Goal: Information Seeking & Learning: Understand process/instructions

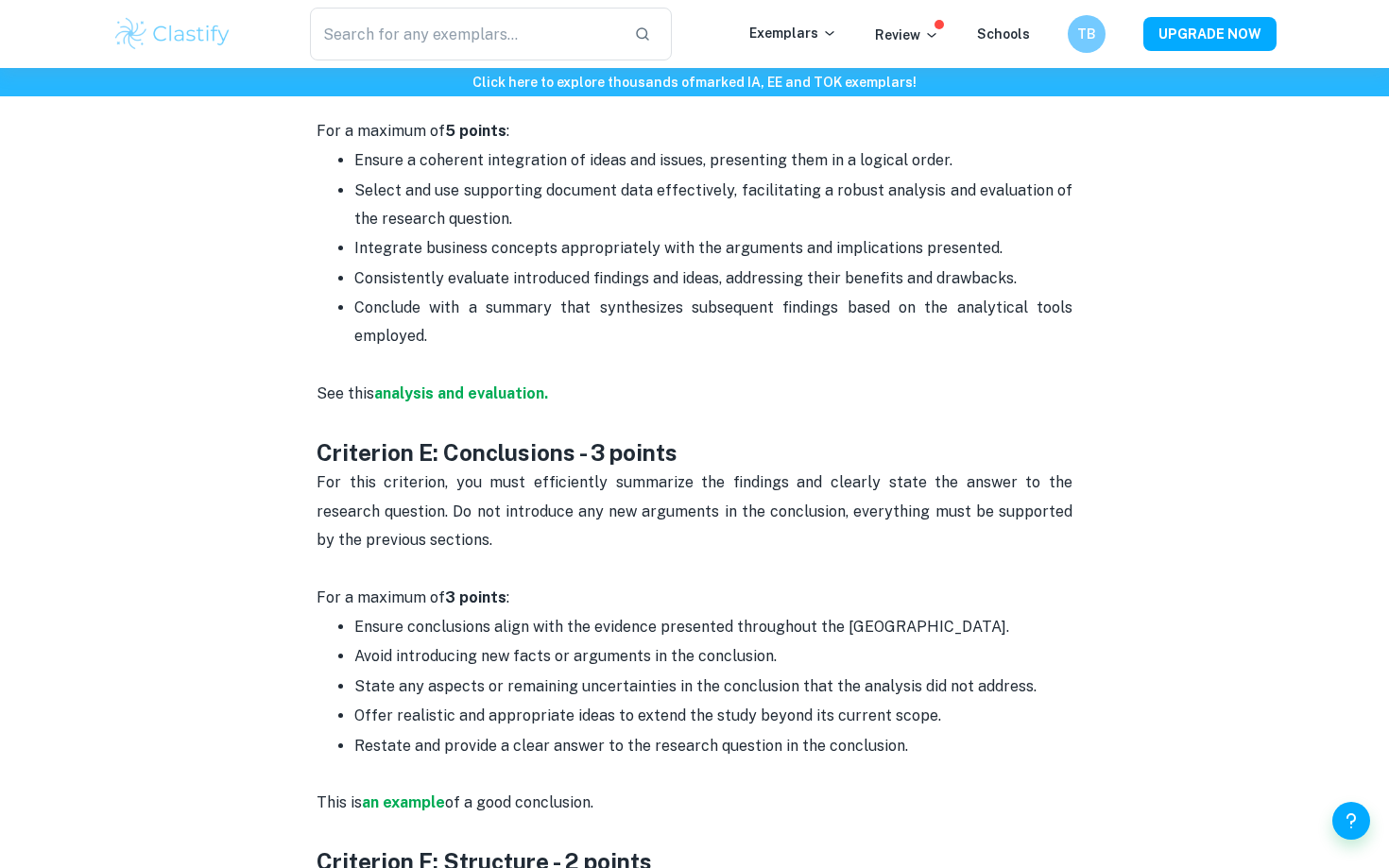
scroll to position [3162, 0]
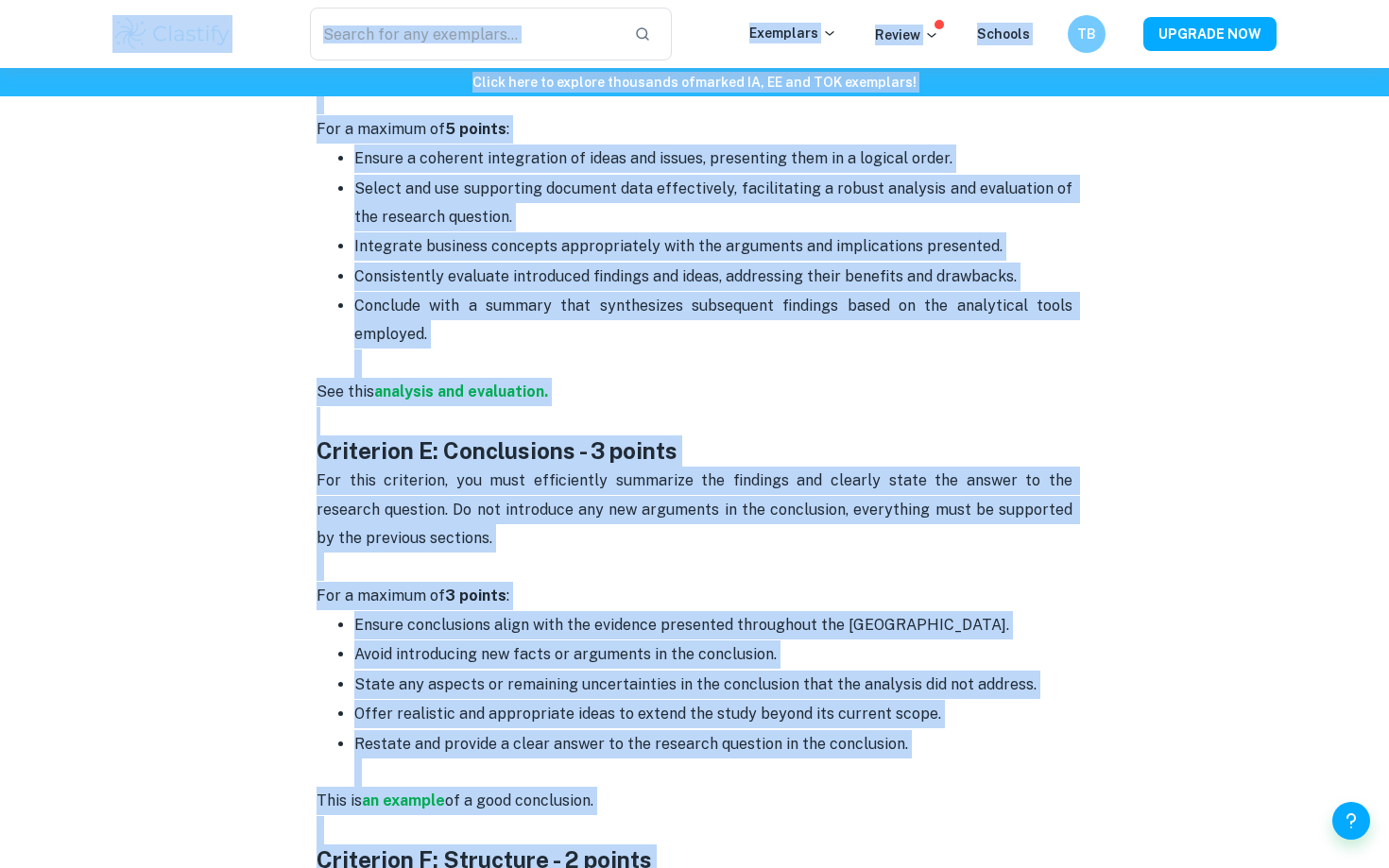
copy body "​ Loremipsu Dolors Ametcon AD ELITSED DOE Tempo inci ut laboree doloremag al en…"
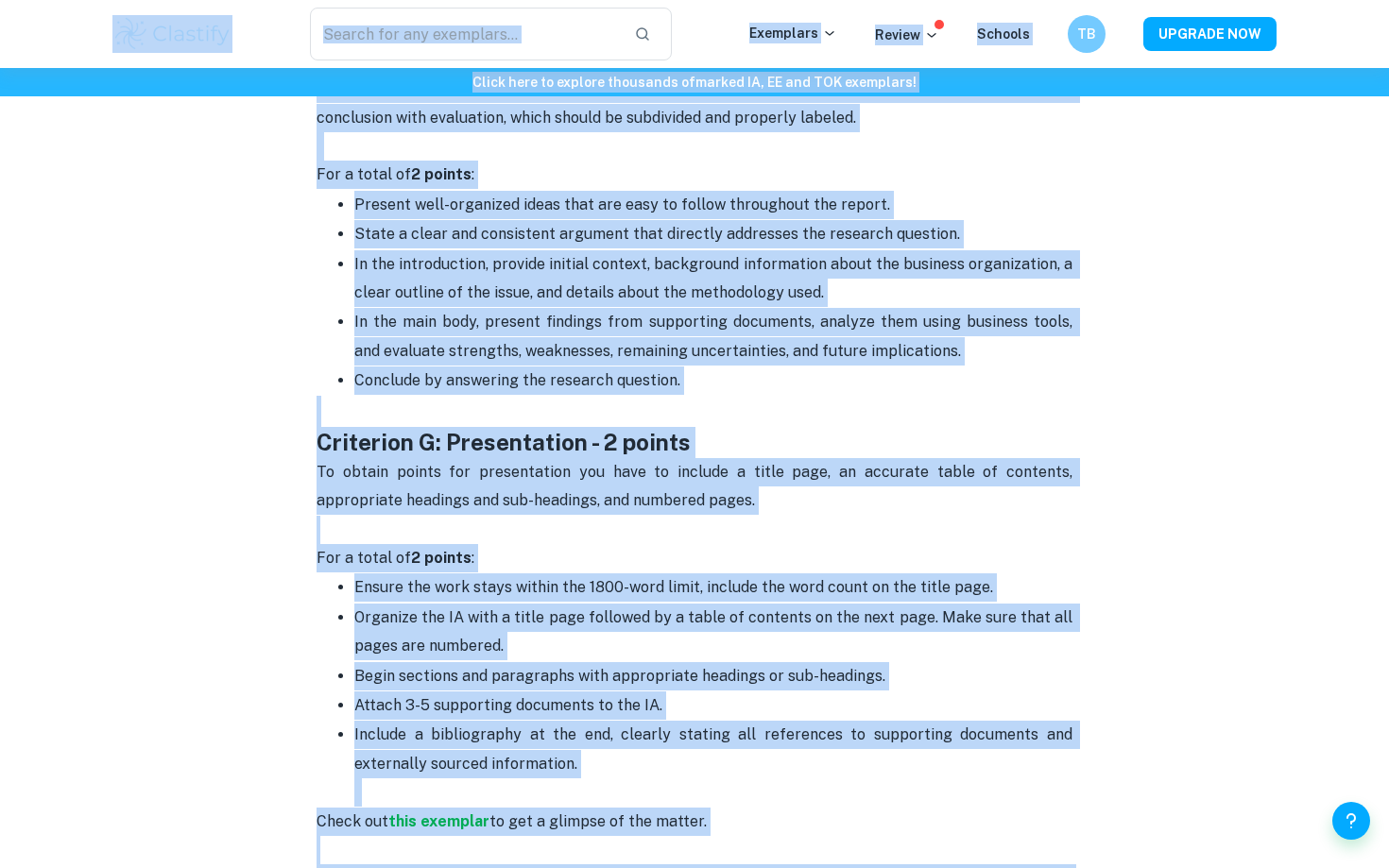
click at [1010, 308] on p "In the main body, present findings from supporting documents, analyze them usin…" at bounding box center [713, 337] width 718 height 58
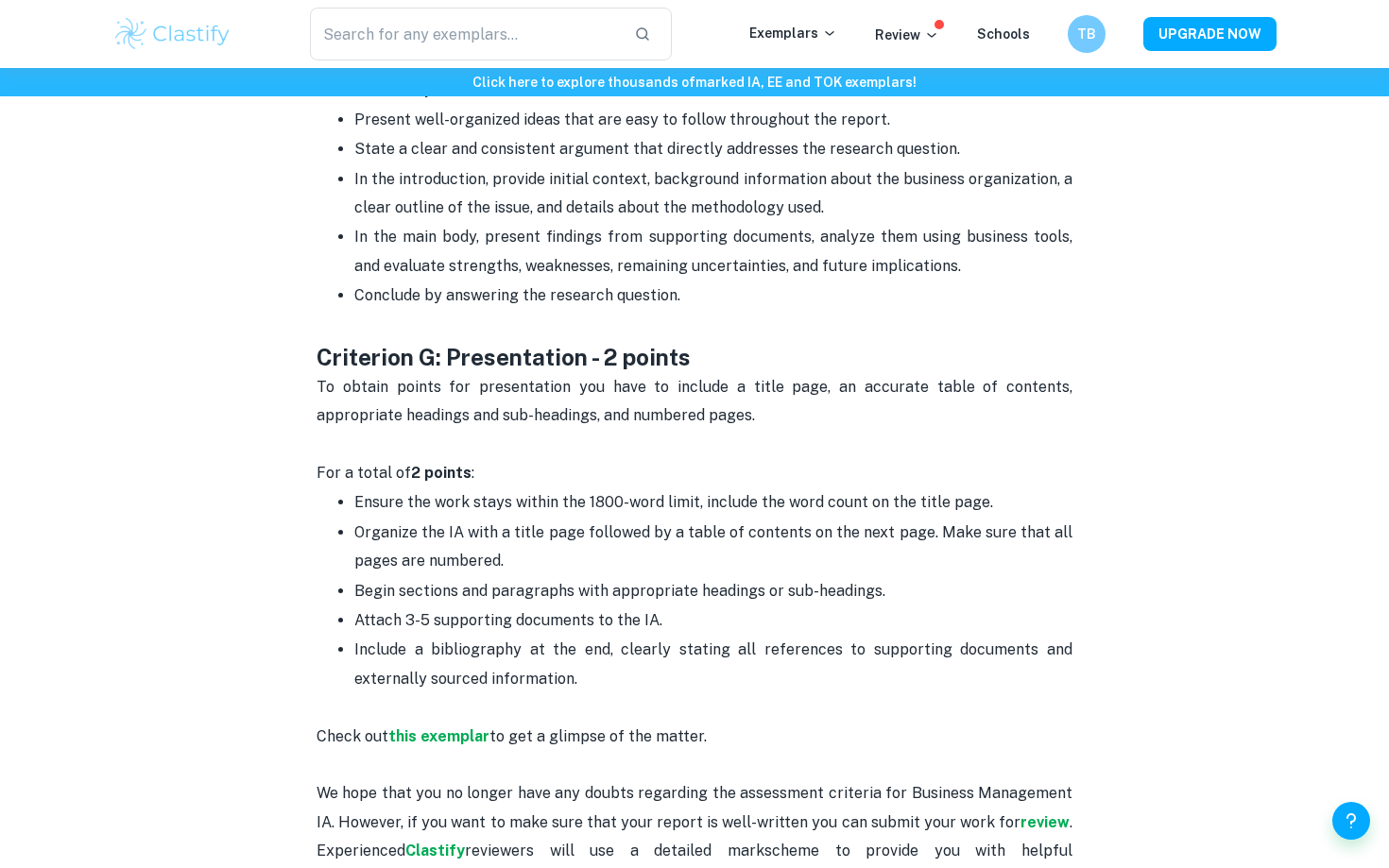
scroll to position [4041, 0]
